Goal: Task Accomplishment & Management: Use online tool/utility

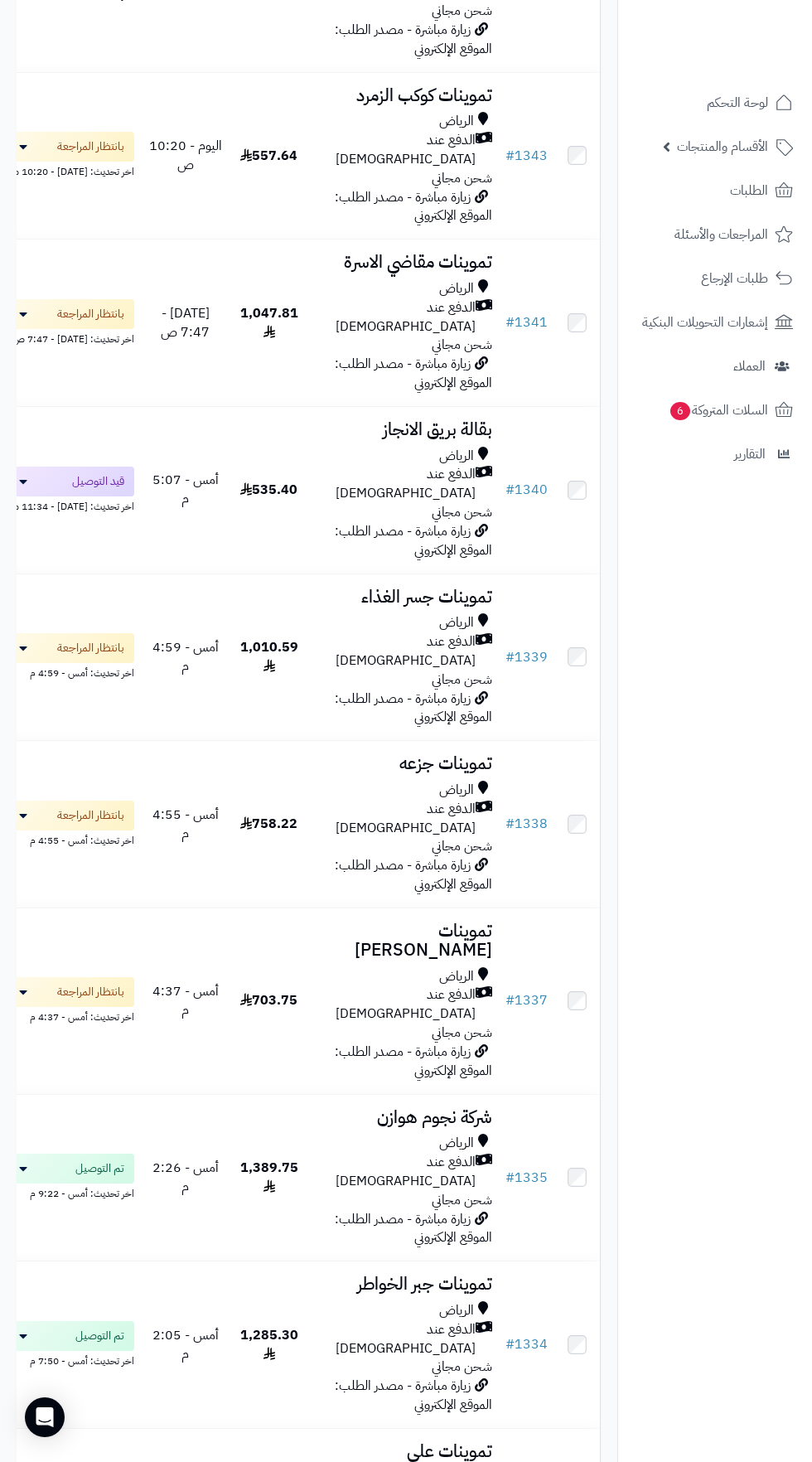
scroll to position [405, 0]
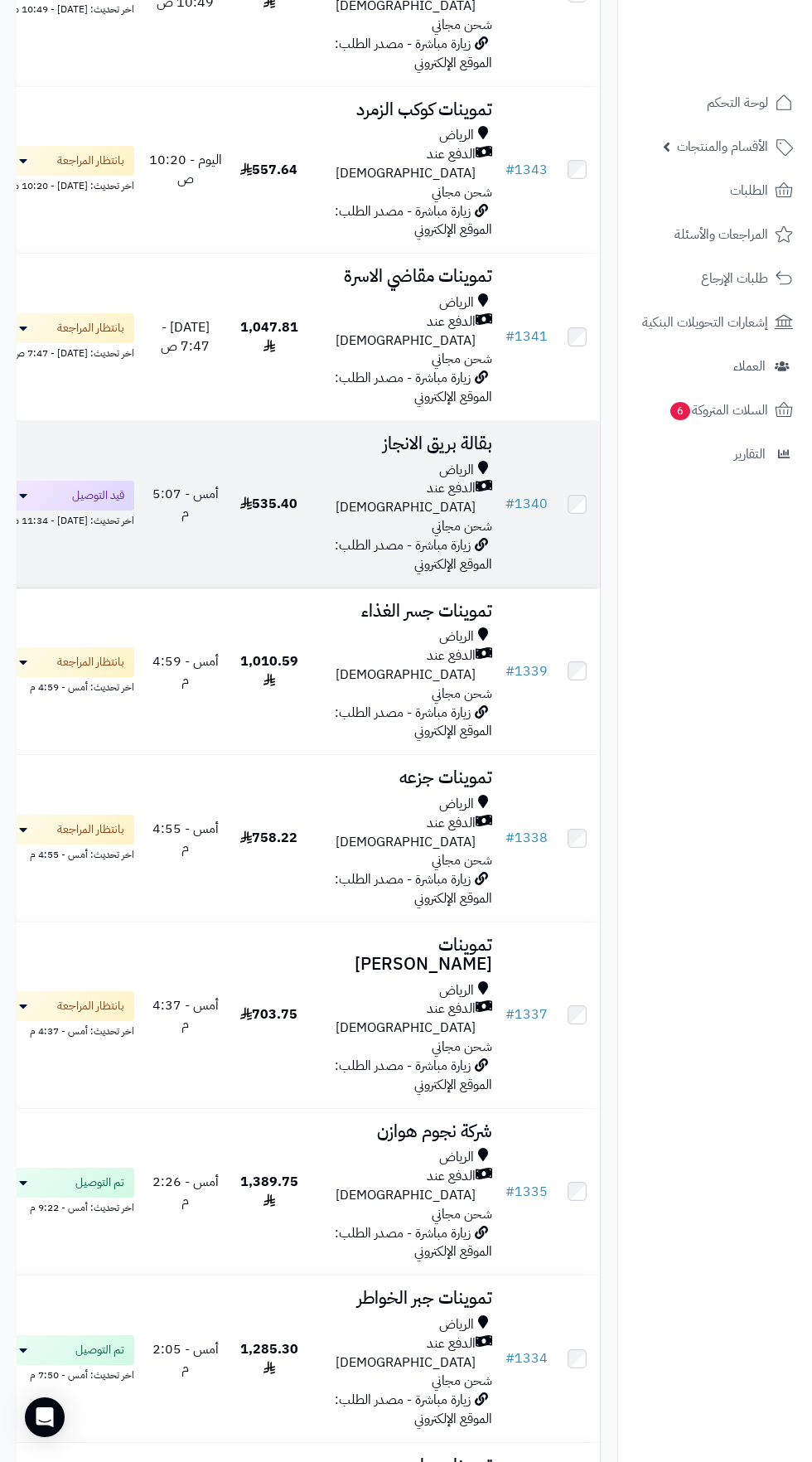
click at [409, 536] on span "زيارة مباشرة - مصدر الطلب: الموقع الإلكتروني" at bounding box center [413, 555] width 158 height 39
click at [394, 479] on span "الدفع عند [DEMOGRAPHIC_DATA]" at bounding box center [395, 498] width 160 height 38
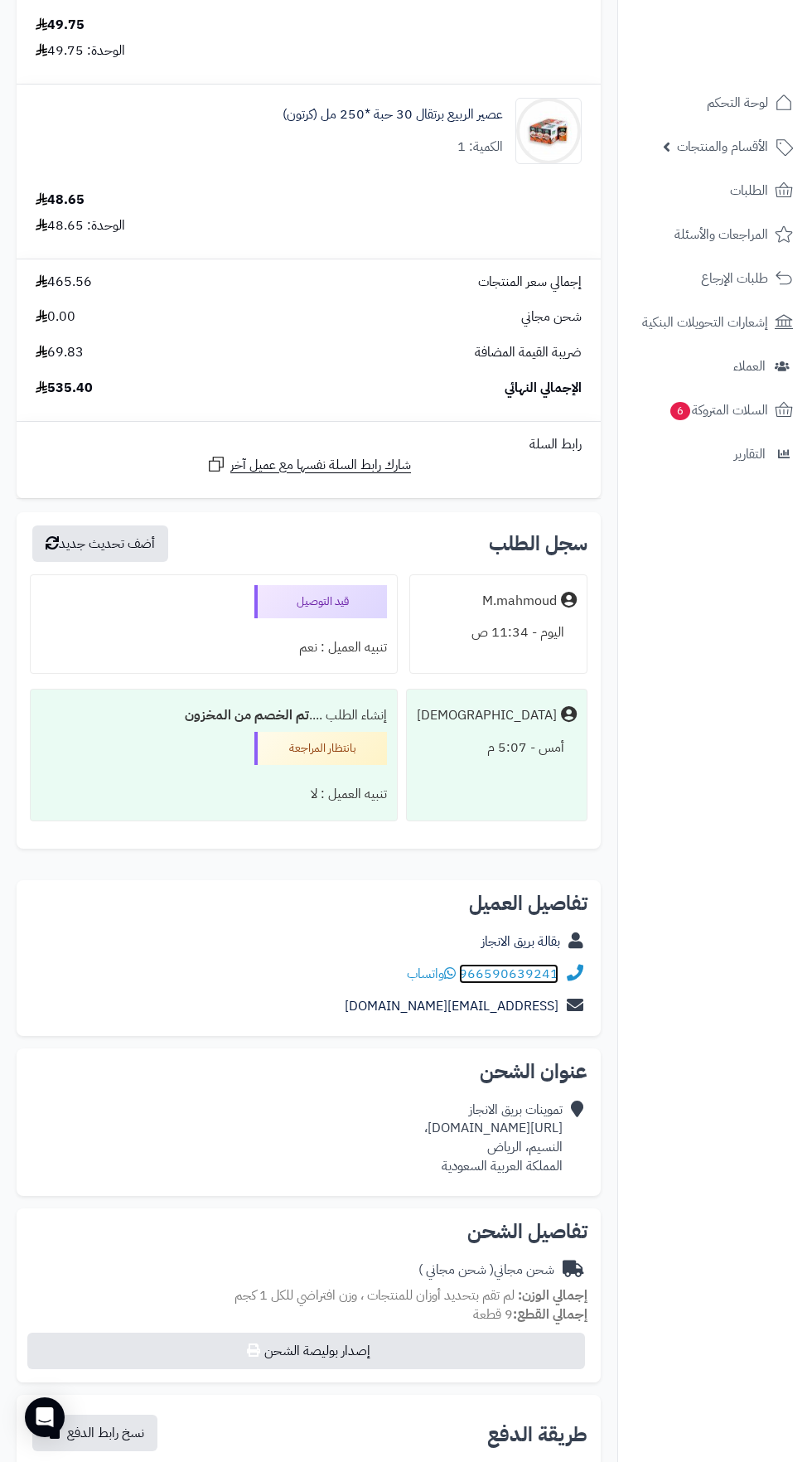
scroll to position [1, 0]
copy div "https://maps.app.goo.gl/apaD4FZEGEjVi41XA،"
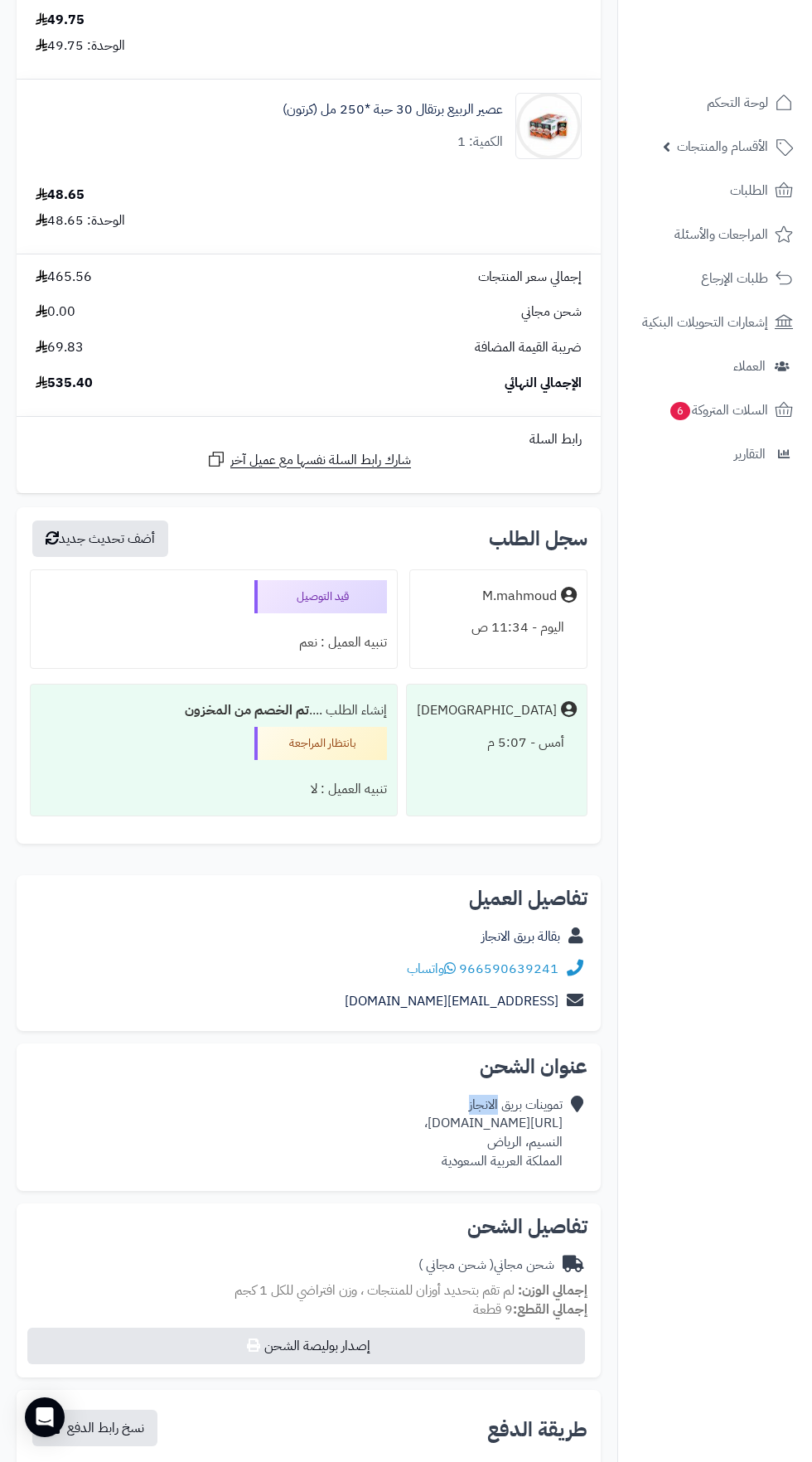
click at [425, 1146] on div "تموينات بريق الانجاز https://maps.app.goo.gl/apaD4FZEGEjVi41XA، النسيم، الرياض …" at bounding box center [494, 1132] width 139 height 75
copy div "https://maps.app.goo.gl/apaD4FZEGEjVi41XA،"
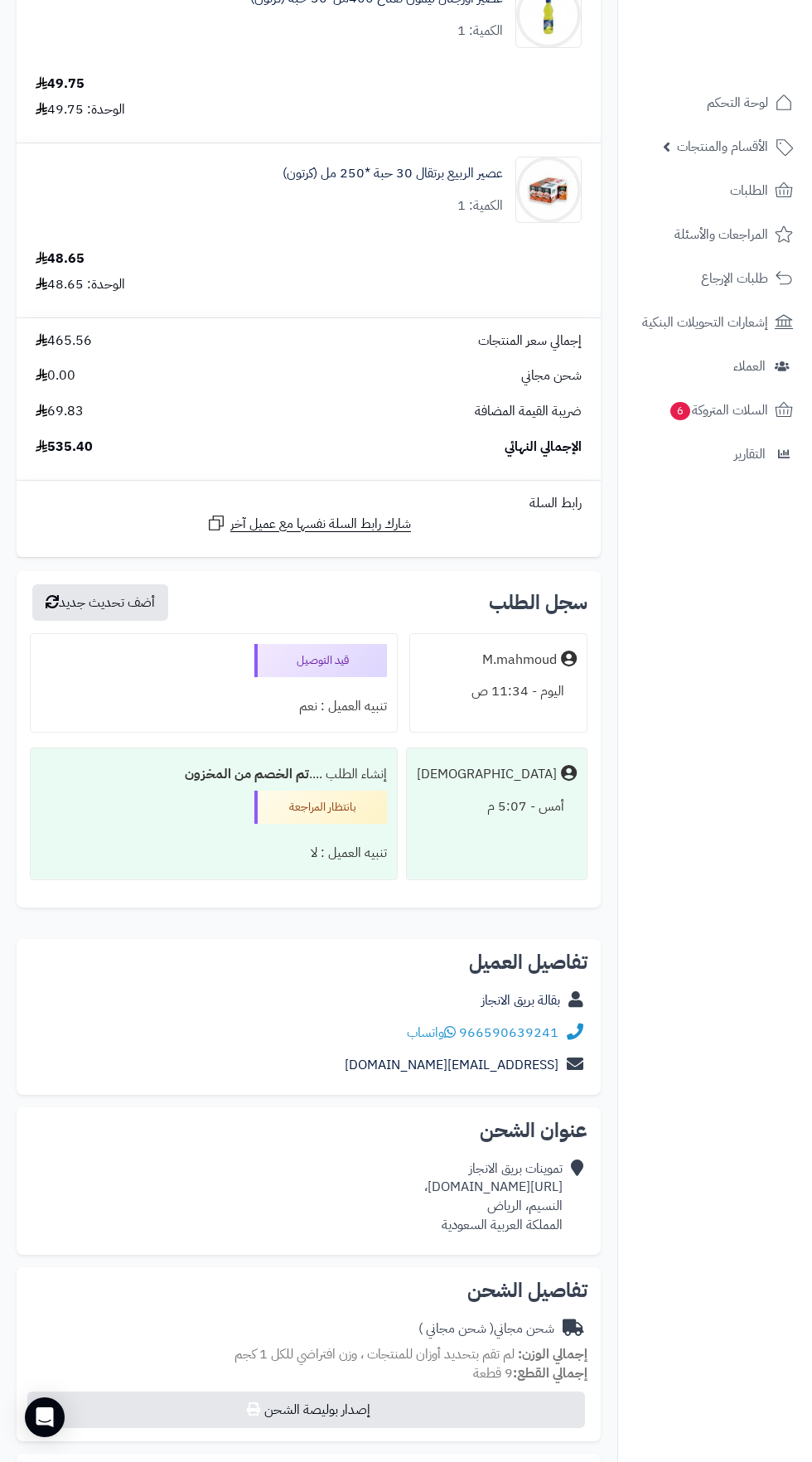
scroll to position [1005, 0]
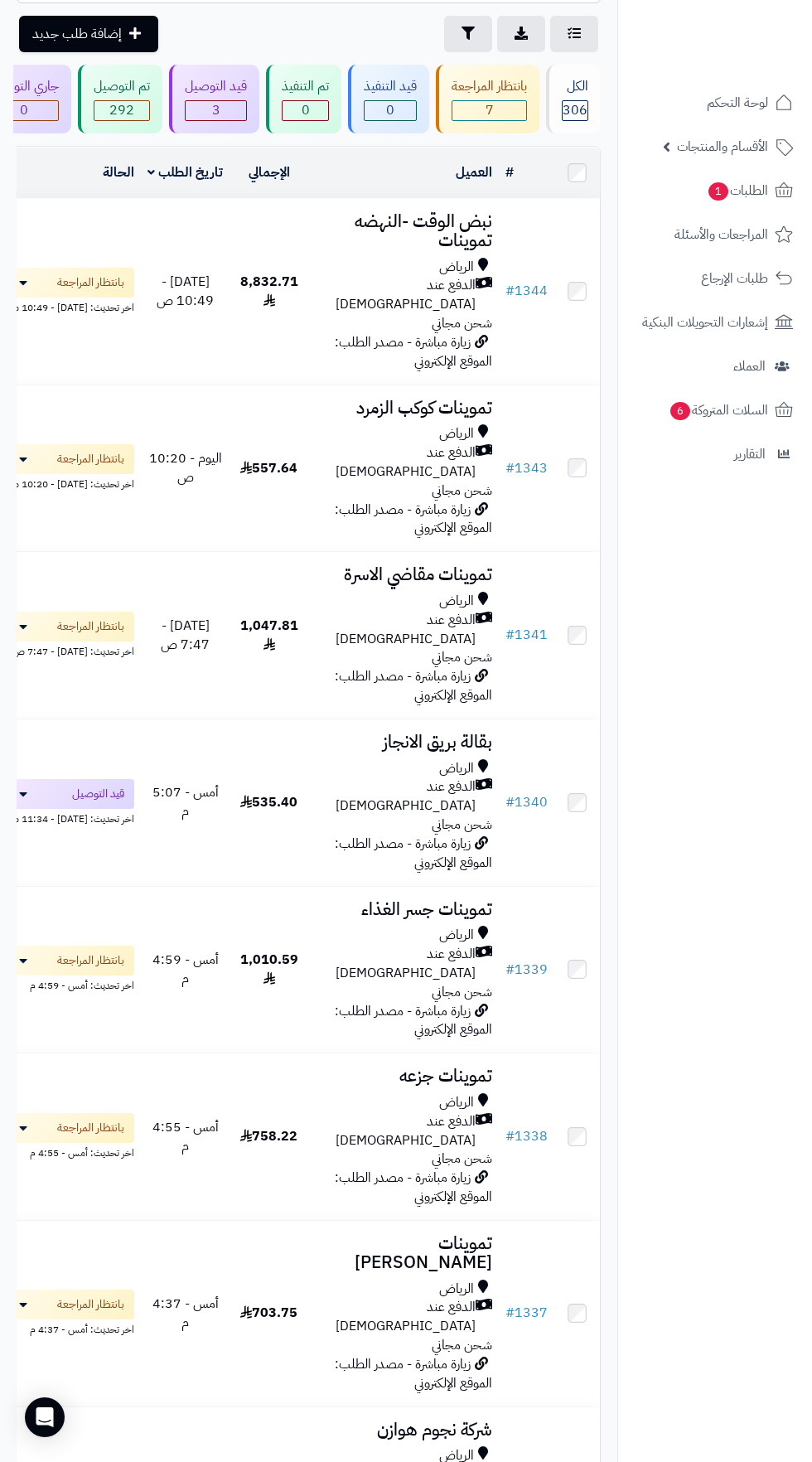
scroll to position [119, 0]
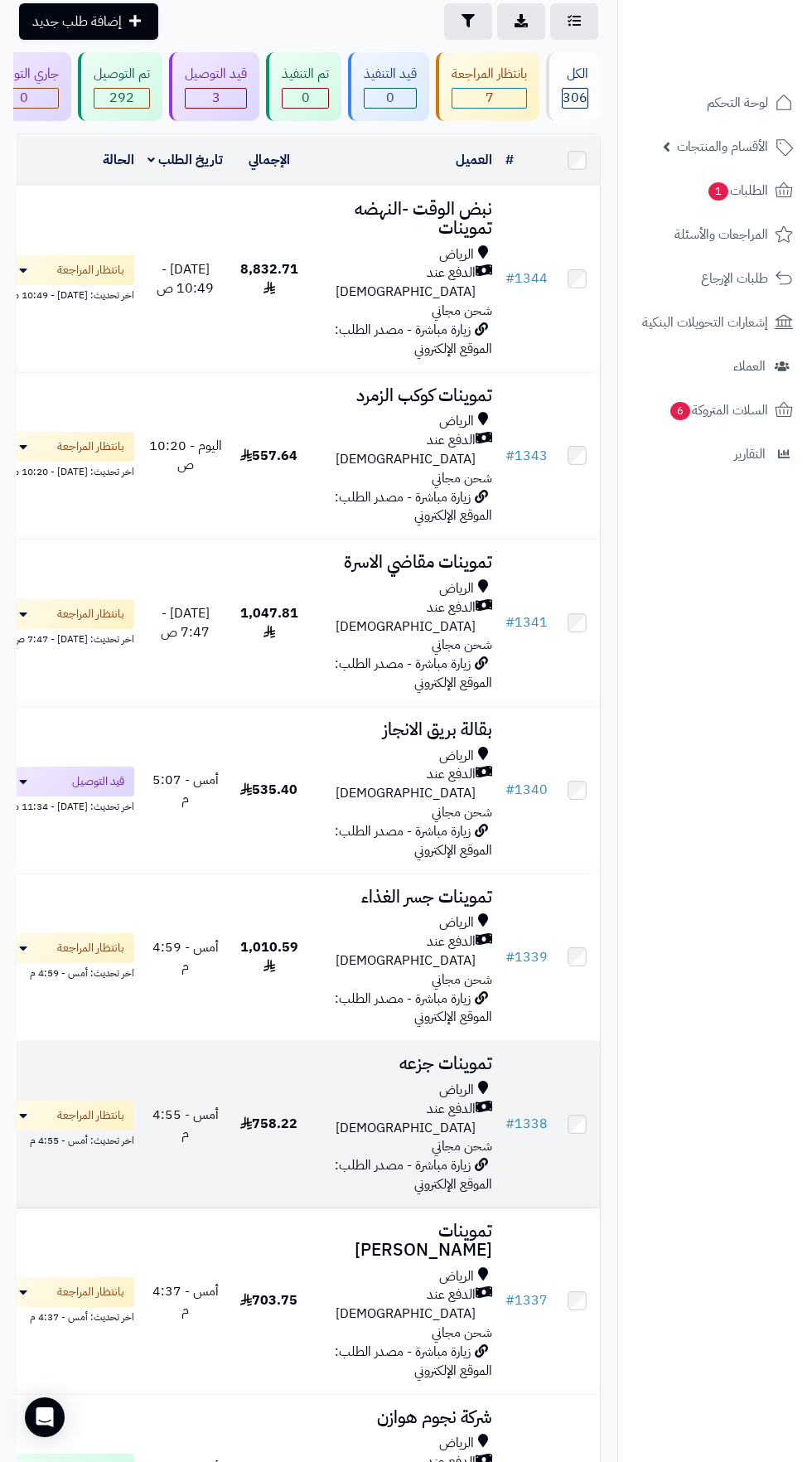
click at [399, 1100] on span "الدفع عند [DEMOGRAPHIC_DATA]" at bounding box center [395, 1119] width 160 height 38
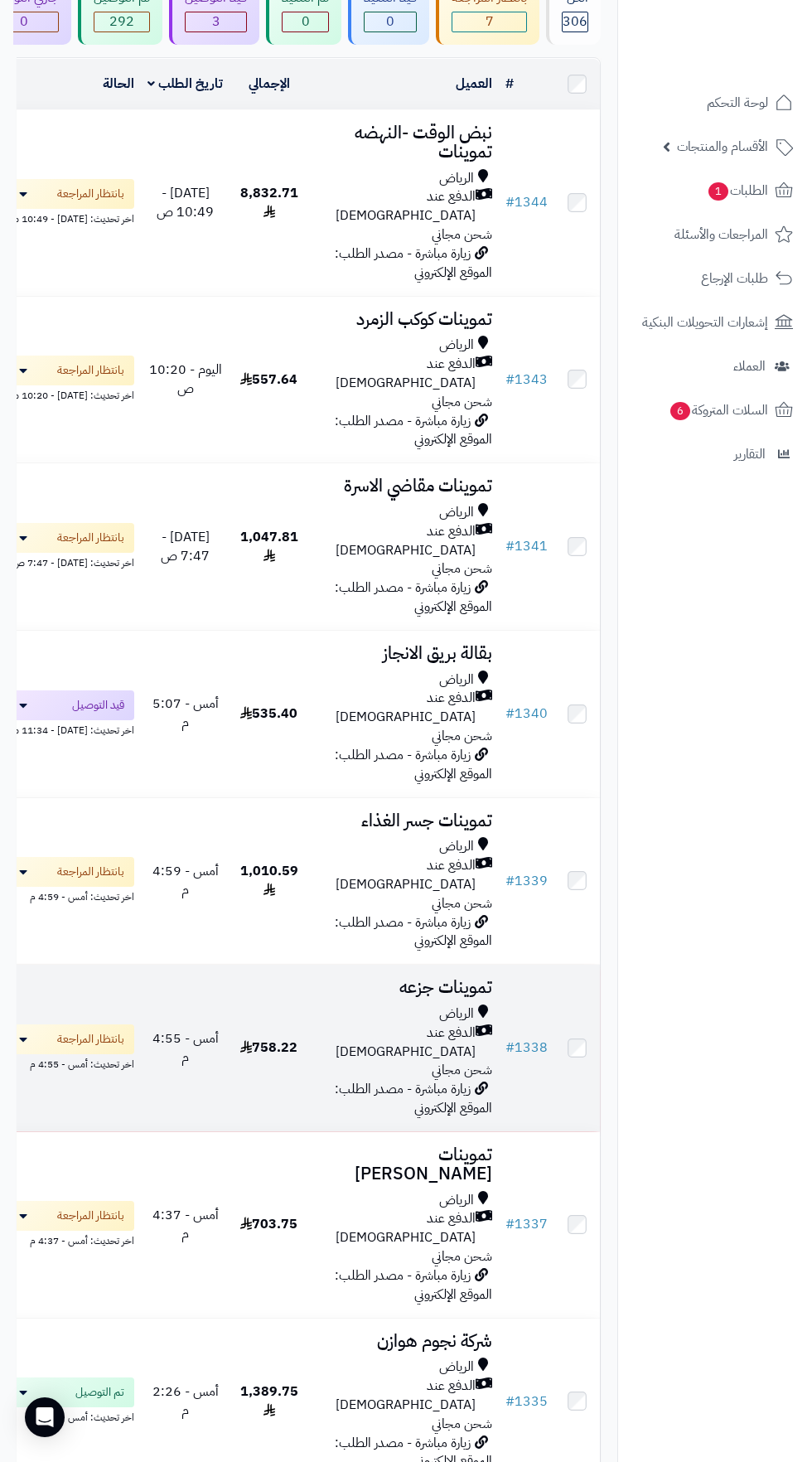
scroll to position [220, 0]
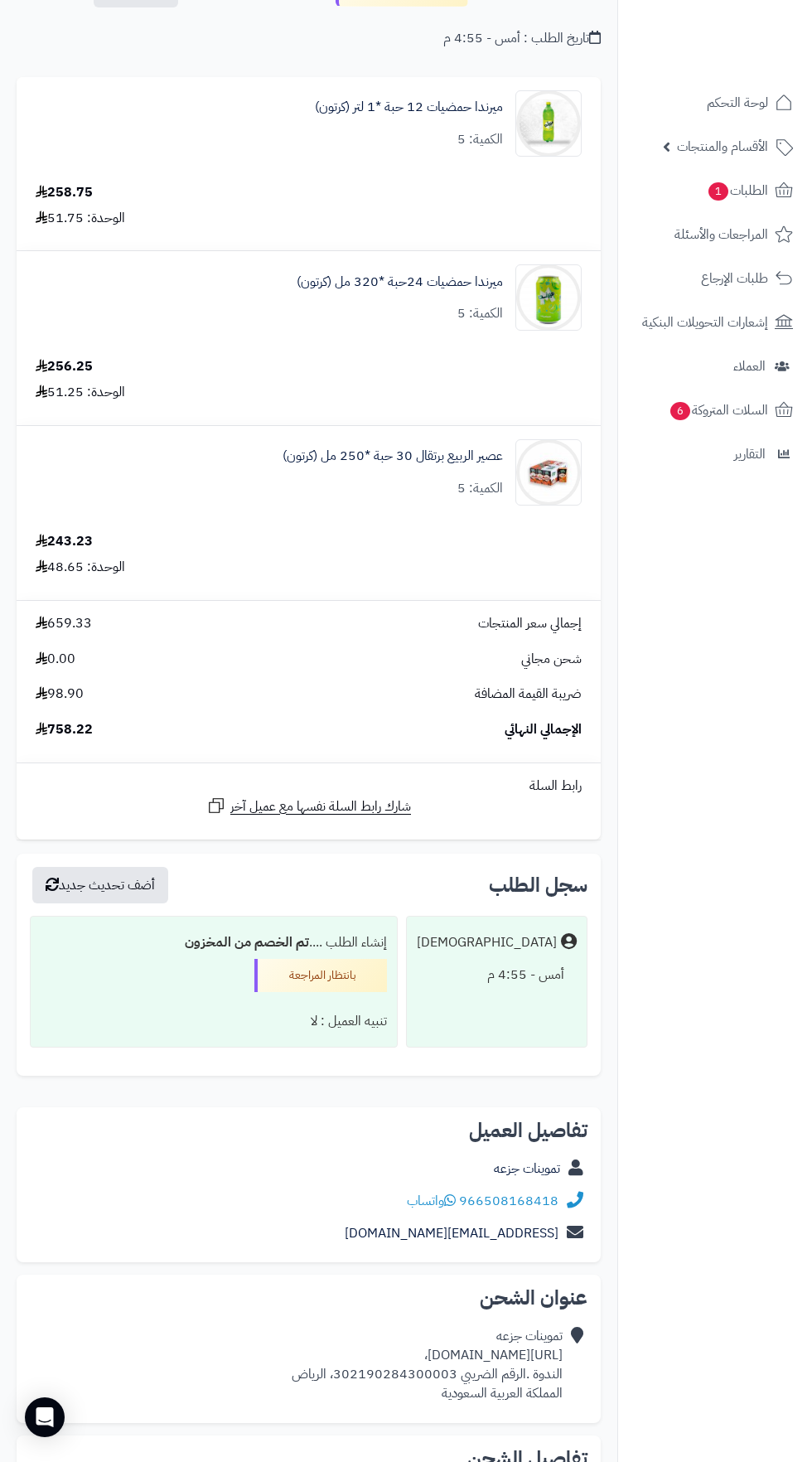
scroll to position [261, 0]
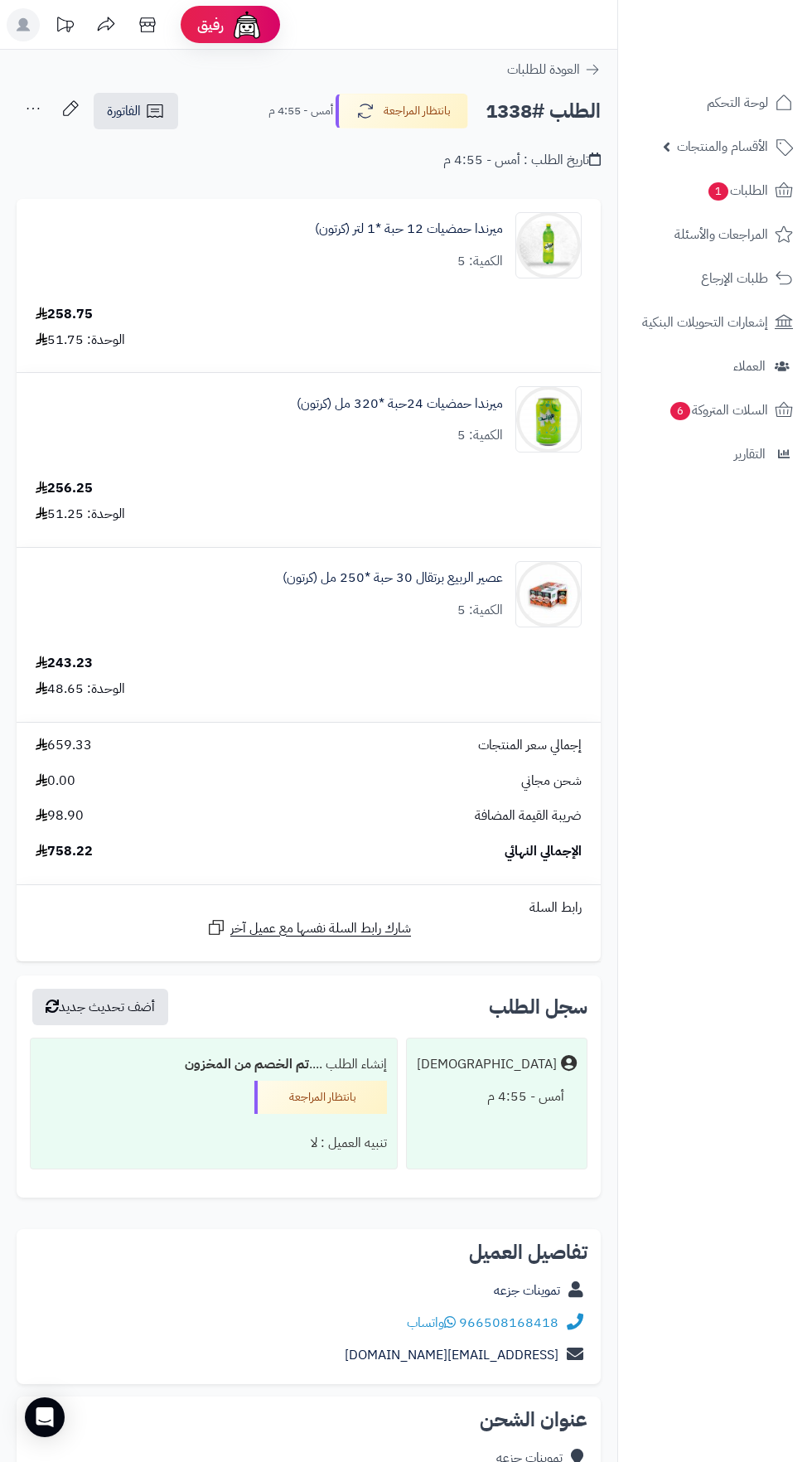
scroll to position [261, 0]
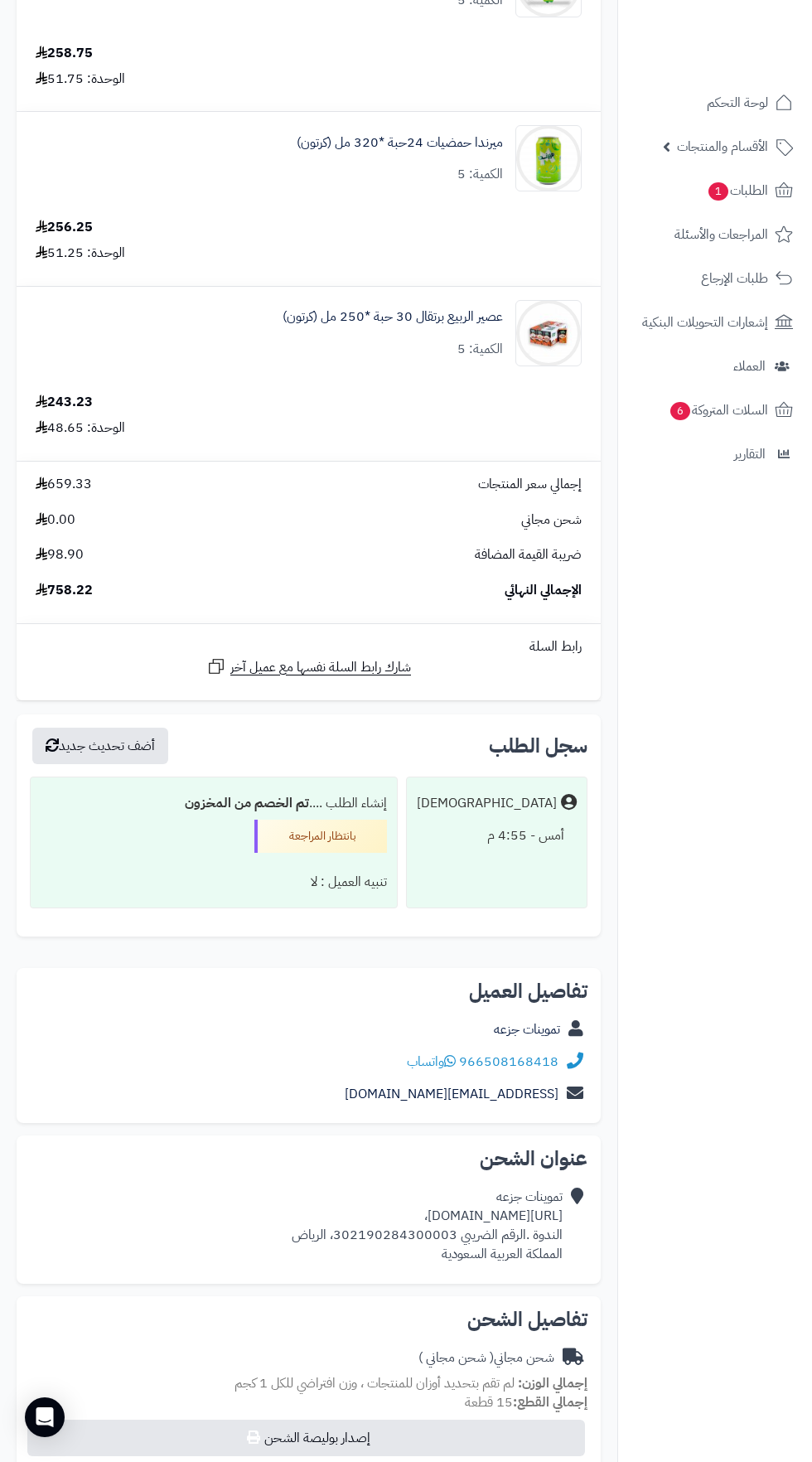
copy div "[URL][DOMAIN_NAME]،"
